Goal: Transaction & Acquisition: Purchase product/service

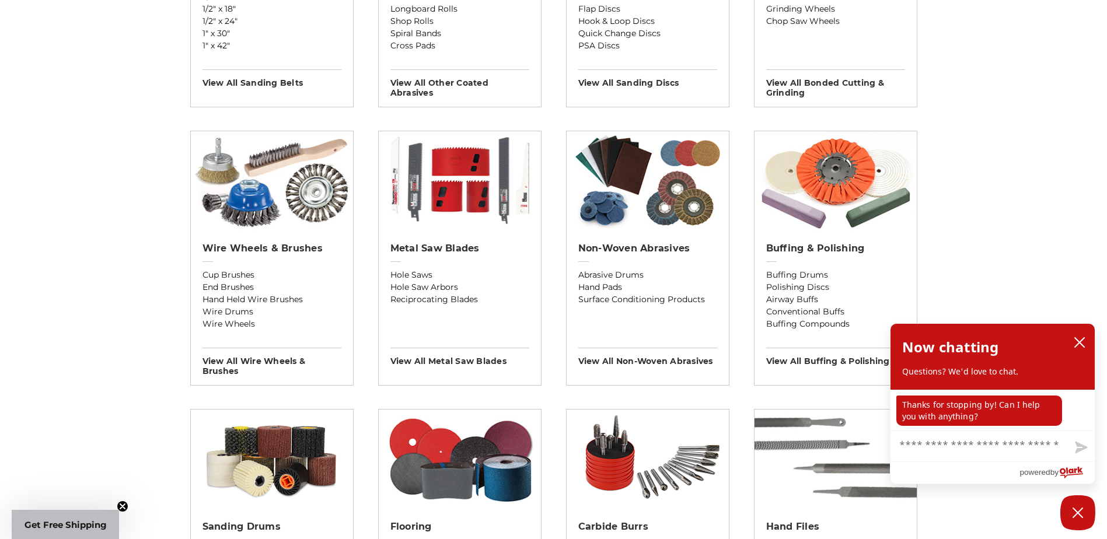
scroll to position [700, 0]
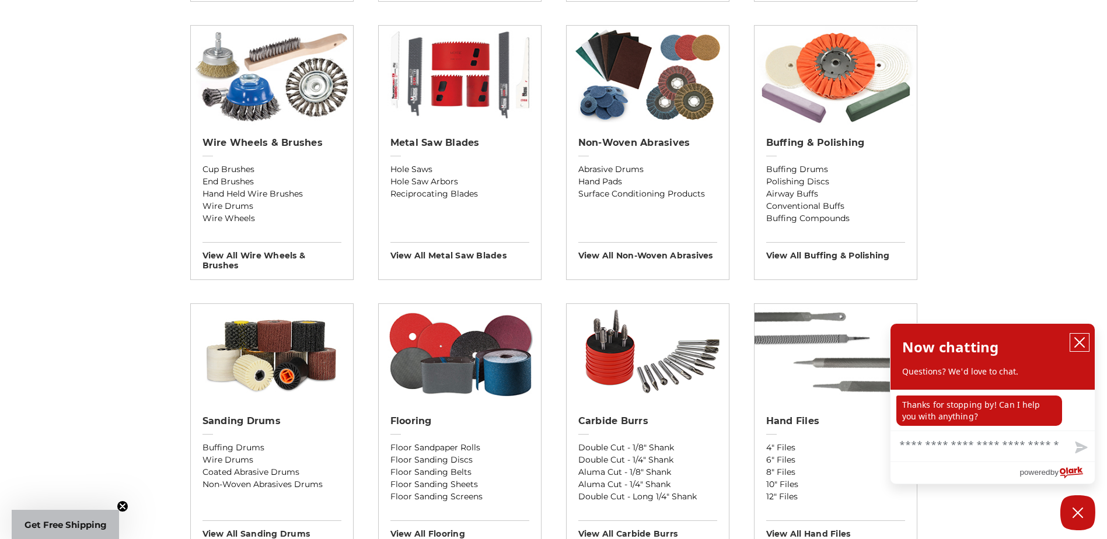
click at [1081, 341] on icon "close chatbox" at bounding box center [1079, 342] width 9 height 9
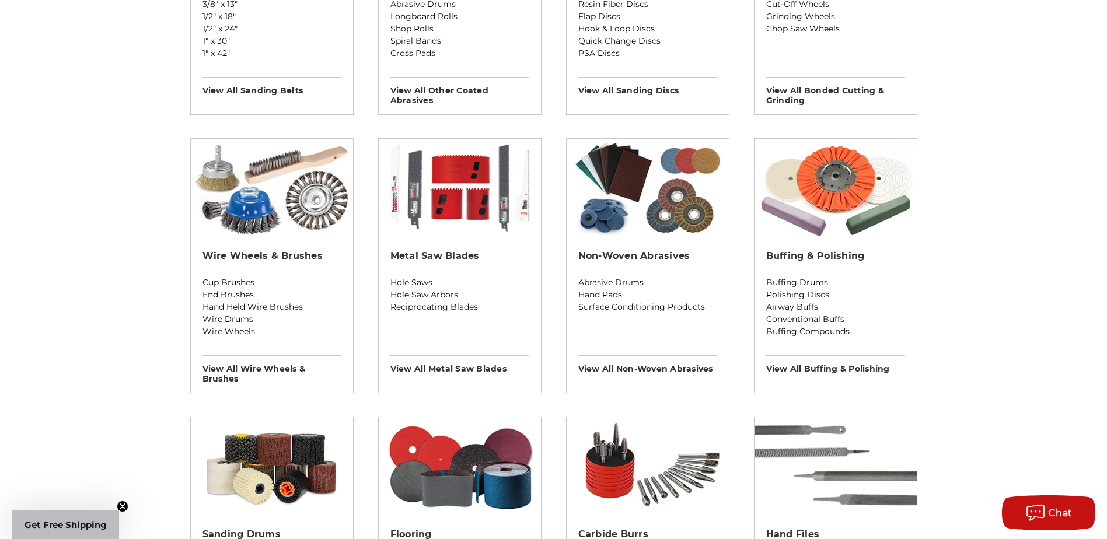
scroll to position [583, 0]
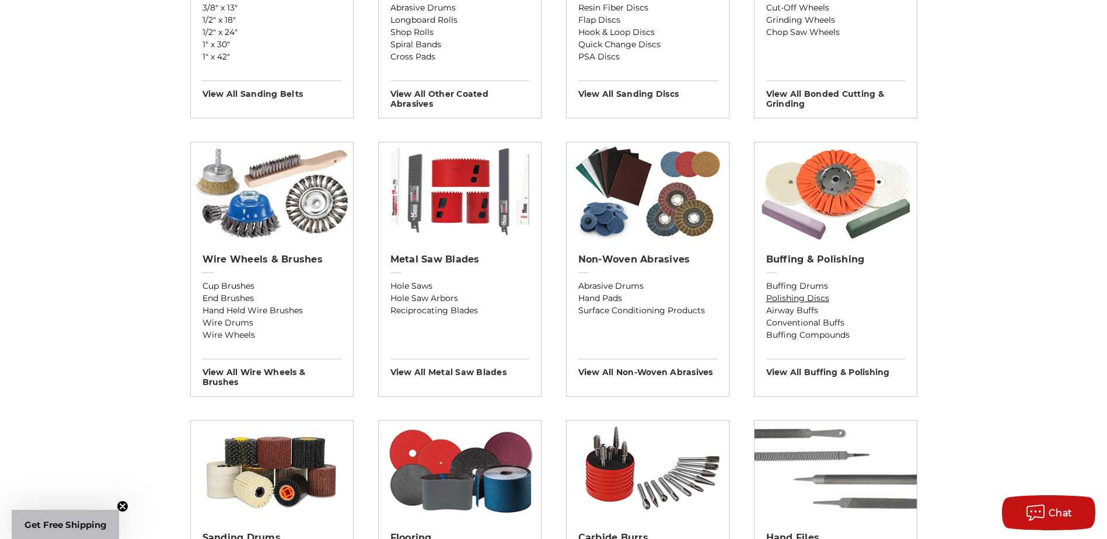
click at [830, 299] on link "Polishing Discs" at bounding box center [835, 298] width 139 height 12
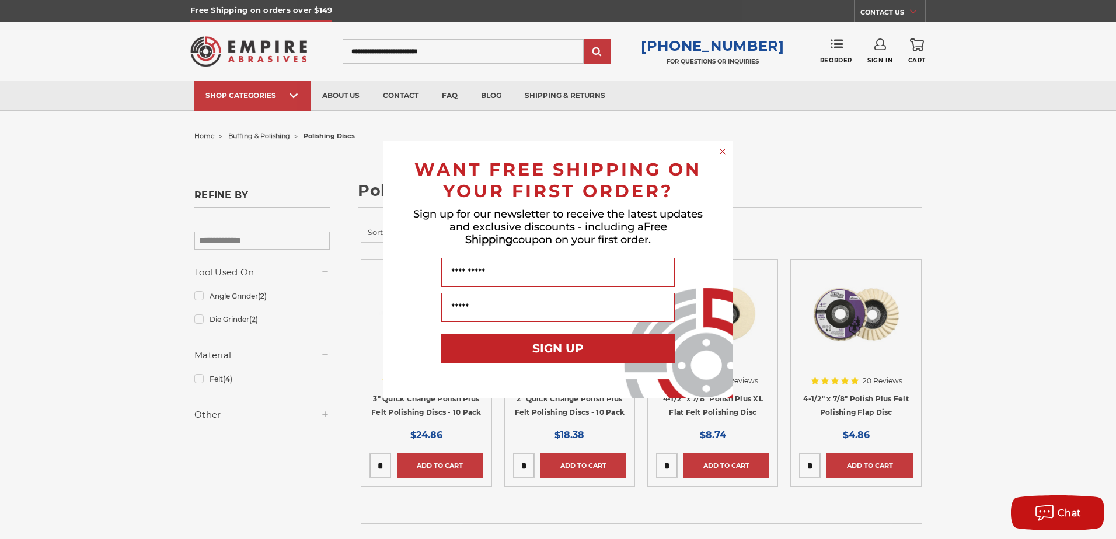
click at [724, 152] on circle "Close dialog" at bounding box center [722, 151] width 11 height 11
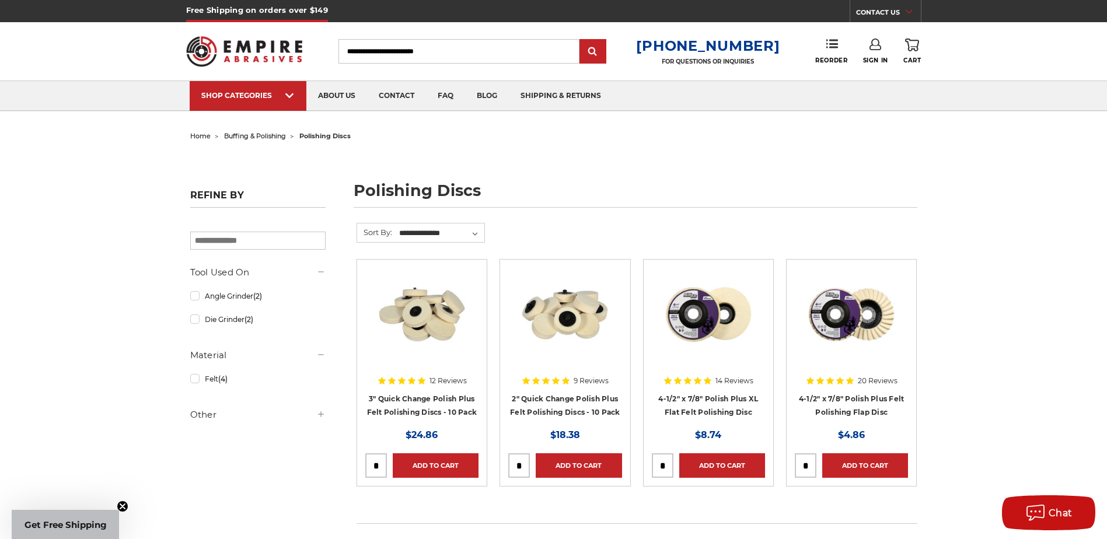
click at [267, 132] on span "buffing & polishing" at bounding box center [255, 136] width 62 height 8
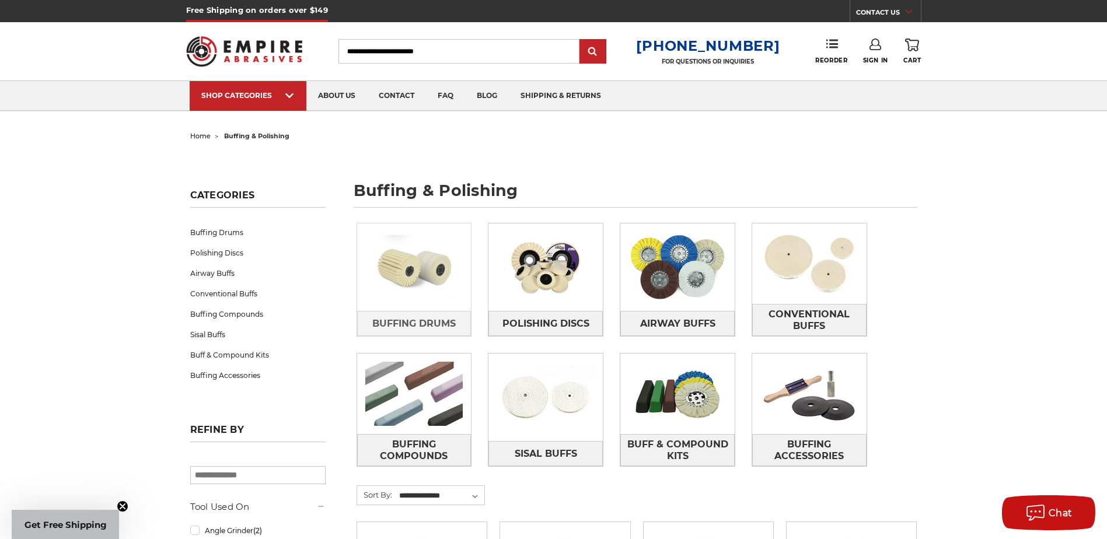
click at [421, 278] on img at bounding box center [414, 267] width 114 height 81
click at [197, 138] on span "home" at bounding box center [200, 136] width 20 height 8
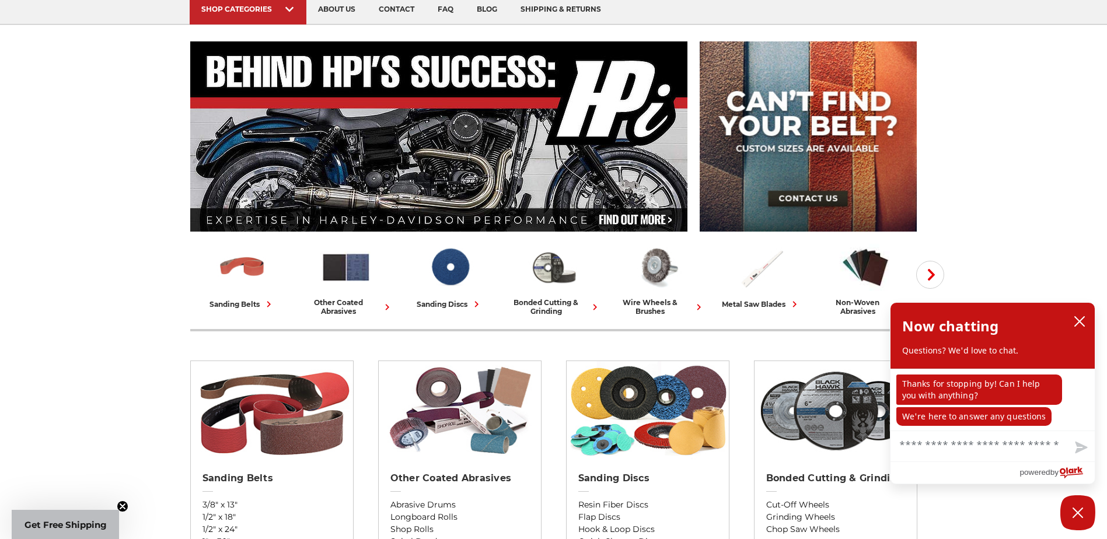
scroll to position [117, 0]
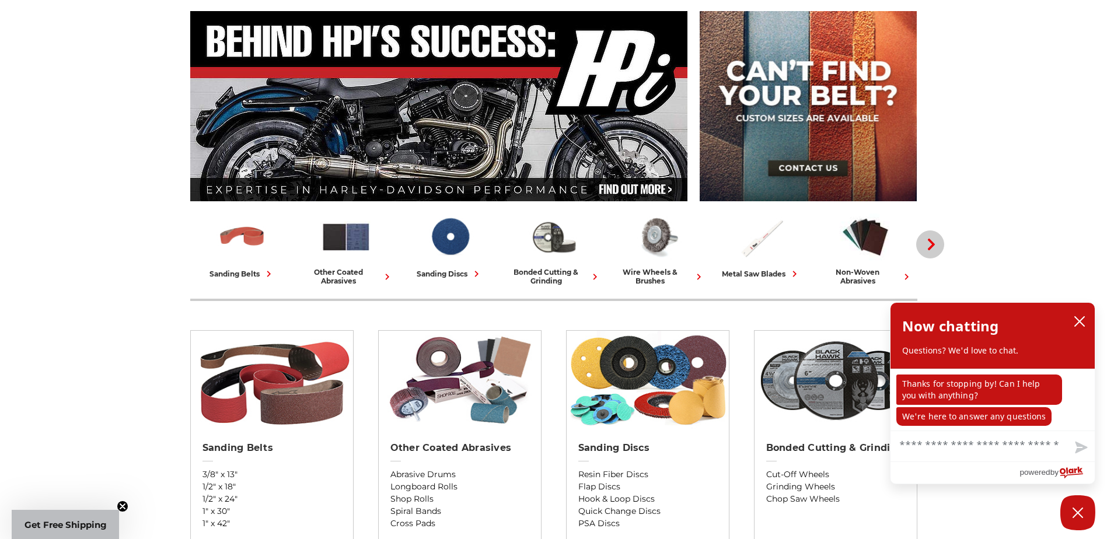
click at [934, 237] on button "Next" at bounding box center [930, 244] width 28 height 28
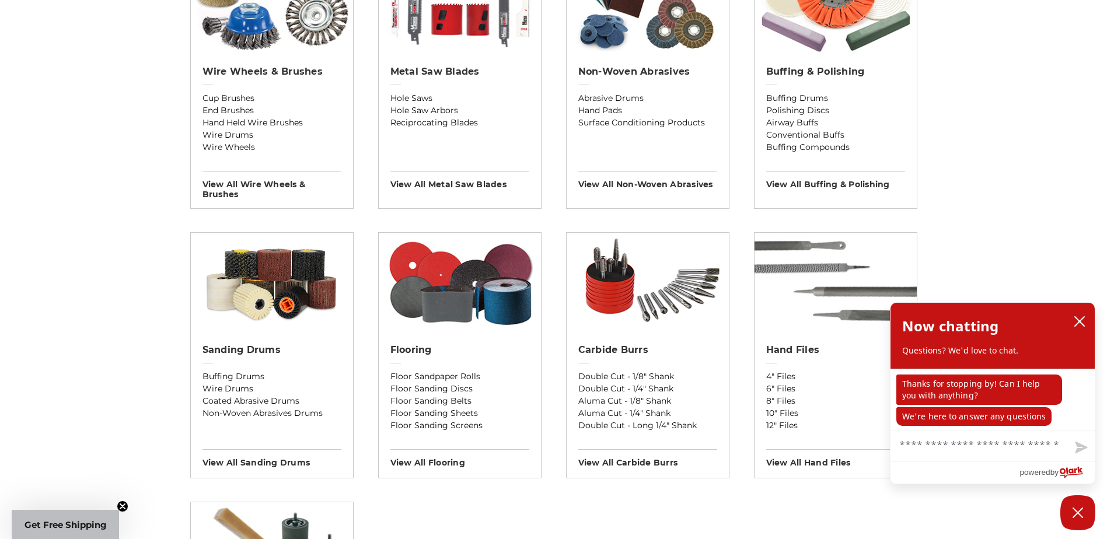
scroll to position [525, 0]
